Goal: Information Seeking & Learning: Check status

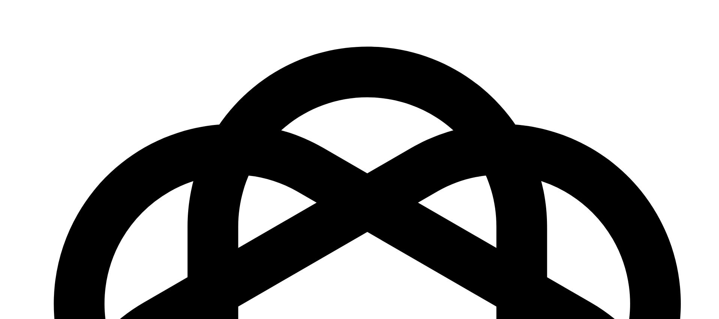
scroll to position [1081, 0]
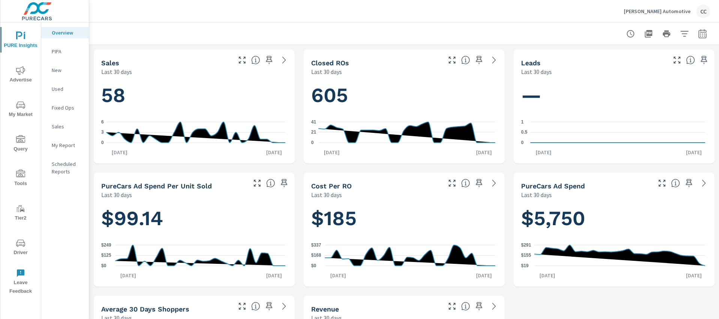
click at [21, 79] on span "Advertise" at bounding box center [21, 75] width 36 height 18
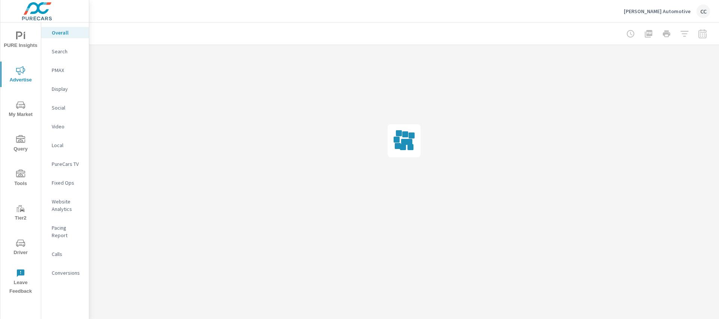
click at [65, 205] on p "Website Analytics" at bounding box center [67, 205] width 31 height 15
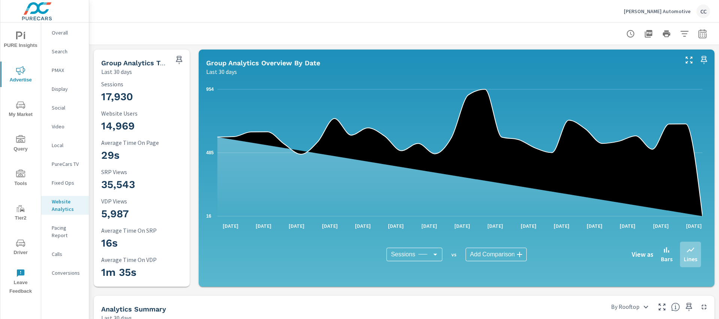
scroll to position [0, 0]
click at [698, 32] on icon "button" at bounding box center [702, 33] width 9 height 9
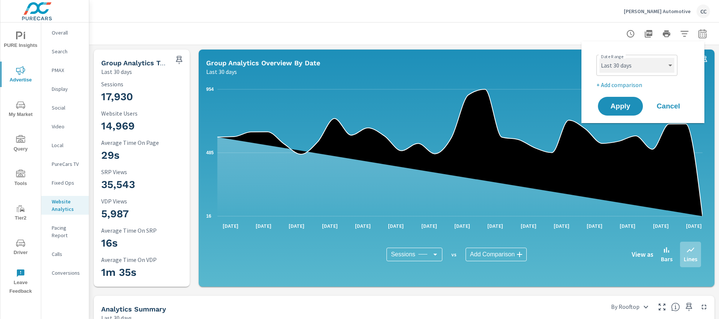
click at [638, 64] on select "Custom [DATE] Last week Last 7 days Last 14 days Last 30 days Last 45 days Last…" at bounding box center [637, 65] width 75 height 15
click at [600, 58] on select "Custom [DATE] Last week Last 7 days Last 14 days Last 30 days Last 45 days Last…" at bounding box center [637, 65] width 75 height 15
select select "Last month"
click at [618, 103] on span "Apply" at bounding box center [620, 106] width 31 height 7
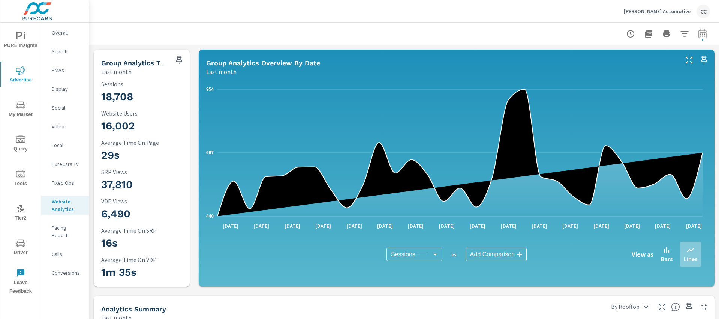
click at [61, 32] on p "Overall" at bounding box center [67, 33] width 31 height 8
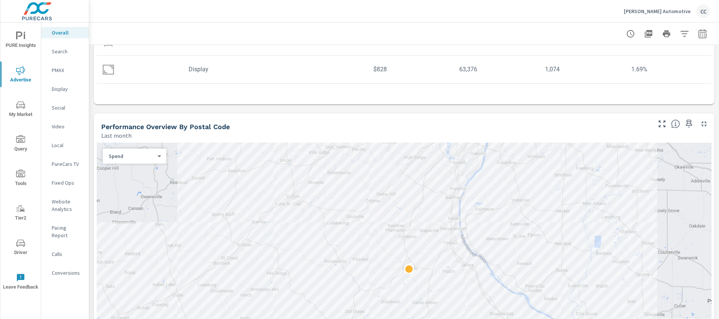
scroll to position [168, 0]
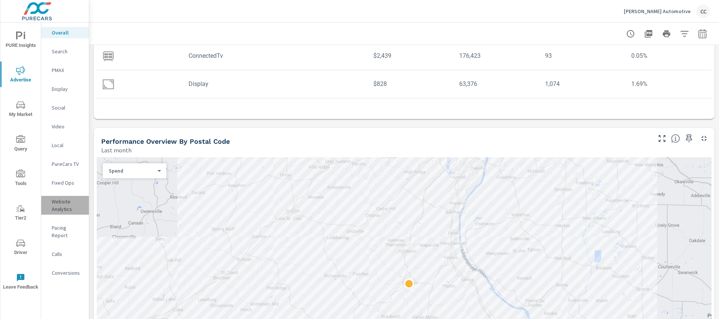
click at [66, 207] on p "Website Analytics" at bounding box center [67, 205] width 31 height 15
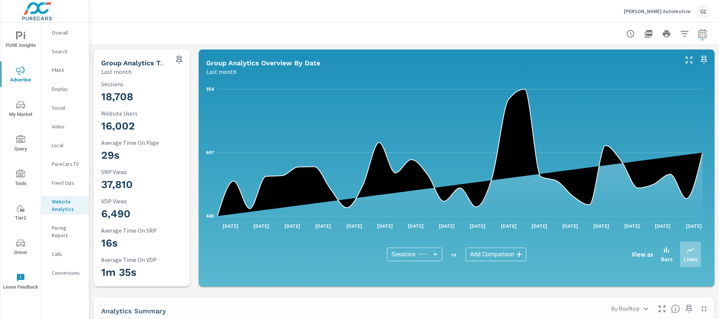
scroll to position [0, 0]
